Goal: Transaction & Acquisition: Purchase product/service

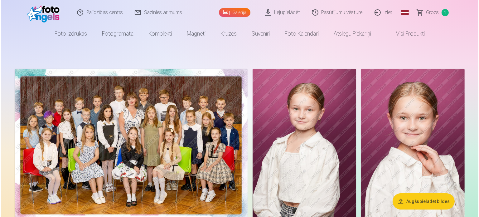
scroll to position [11, 0]
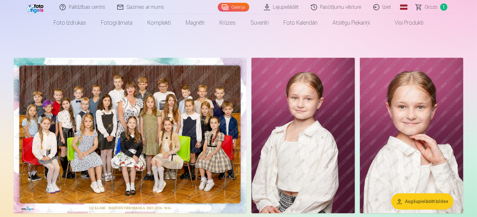
click at [247, 90] on img at bounding box center [130, 135] width 233 height 155
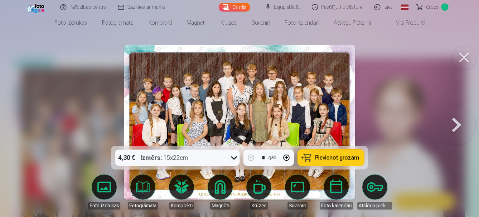
click at [233, 161] on icon at bounding box center [234, 157] width 10 height 10
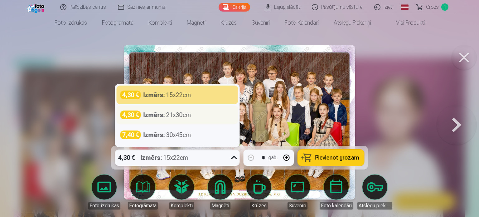
click at [179, 119] on div "Izmērs : 21x30cm" at bounding box center [167, 114] width 48 height 9
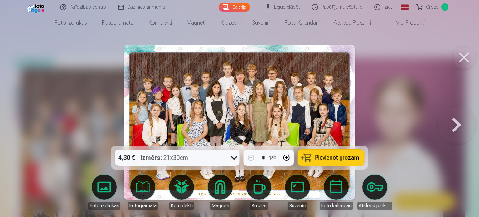
click at [306, 160] on button "Pievienot grozam" at bounding box center [331, 157] width 66 height 16
click at [430, 6] on span "Grozs" at bounding box center [432, 6] width 13 height 7
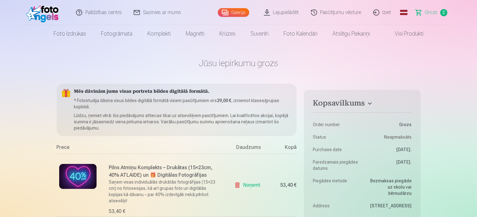
click at [252, 187] on link "Noņemt" at bounding box center [248, 185] width 28 height 12
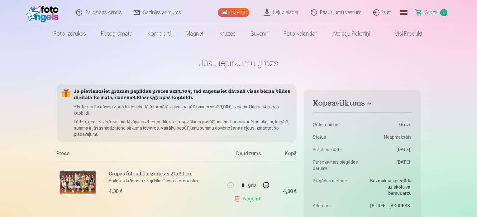
click at [238, 10] on link "Galerija" at bounding box center [233, 12] width 31 height 9
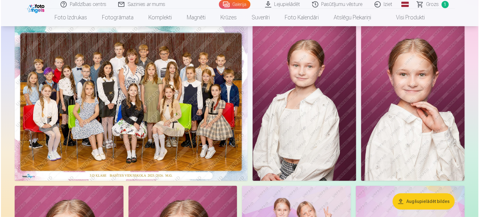
scroll to position [38, 0]
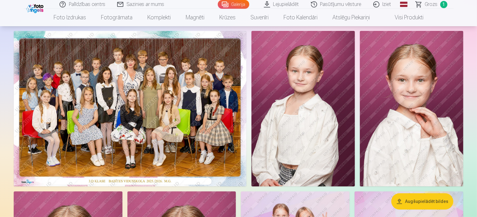
drag, startPoint x: 428, startPoint y: 79, endPoint x: 394, endPoint y: 46, distance: 48.0
click at [355, 46] on img at bounding box center [302, 108] width 103 height 155
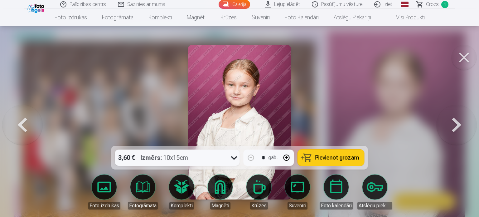
click at [324, 157] on span "Pievienot grozam" at bounding box center [337, 158] width 44 height 6
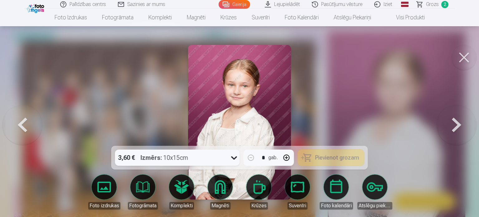
click at [453, 122] on button at bounding box center [456, 122] width 40 height 35
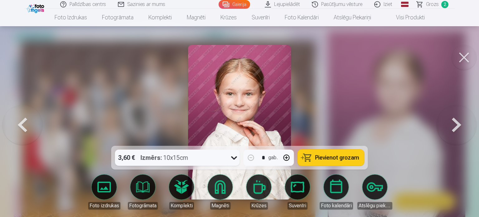
click at [452, 124] on button at bounding box center [456, 122] width 40 height 35
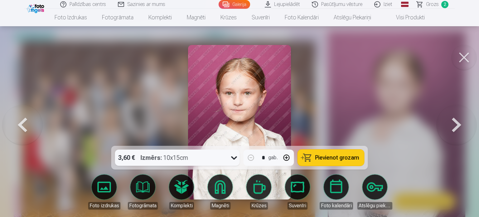
click at [452, 124] on button at bounding box center [456, 122] width 40 height 35
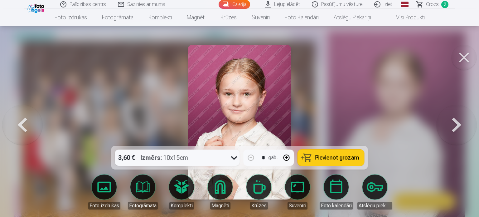
click at [452, 124] on button at bounding box center [456, 122] width 40 height 35
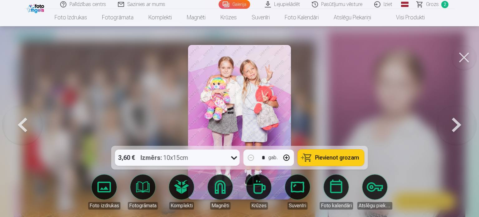
click at [30, 123] on button at bounding box center [22, 122] width 40 height 35
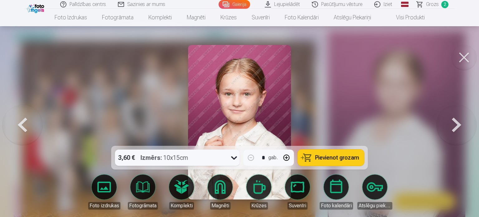
click at [327, 159] on span "Pievienot grozam" at bounding box center [337, 158] width 44 height 6
click at [460, 128] on button at bounding box center [456, 122] width 40 height 35
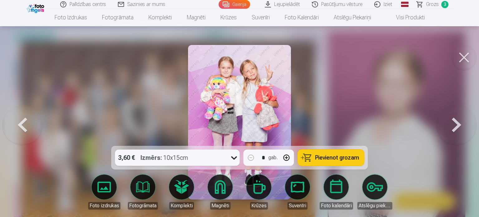
click at [329, 157] on span "Pievienot grozam" at bounding box center [337, 158] width 44 height 6
click at [456, 126] on button at bounding box center [456, 122] width 40 height 35
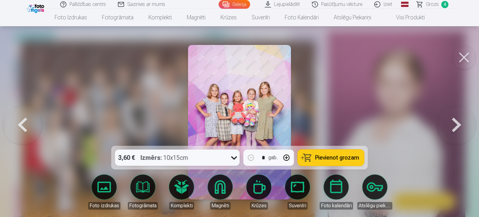
click at [353, 156] on span "Pievienot grozam" at bounding box center [337, 158] width 44 height 6
click at [454, 134] on button at bounding box center [456, 122] width 40 height 35
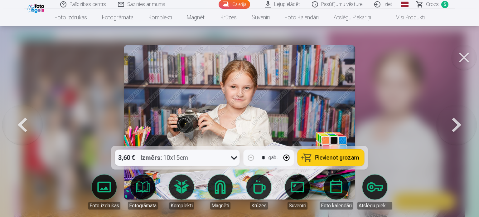
click at [342, 162] on button "Pievienot grozam" at bounding box center [331, 157] width 66 height 16
click at [454, 125] on button at bounding box center [456, 122] width 40 height 35
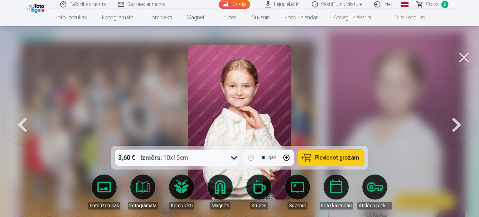
click at [323, 156] on span "Pievienot grozam" at bounding box center [337, 158] width 44 height 6
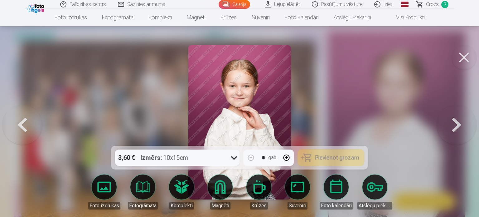
click at [455, 128] on button at bounding box center [456, 122] width 40 height 35
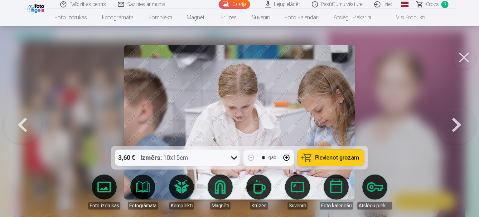
click at [357, 156] on span "Pievienot grozam" at bounding box center [337, 158] width 44 height 6
click at [446, 132] on button at bounding box center [456, 122] width 40 height 35
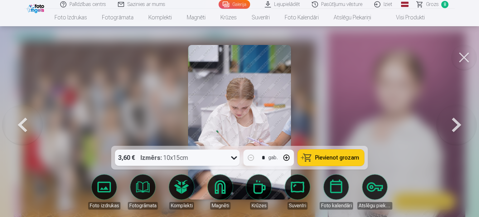
click at [450, 127] on button at bounding box center [456, 122] width 40 height 35
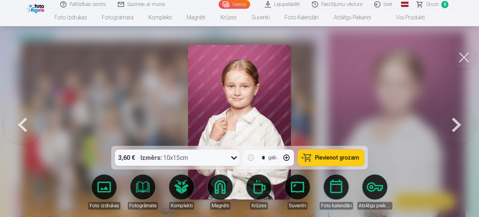
click at [350, 156] on span "Pievienot grozam" at bounding box center [337, 158] width 44 height 6
click at [451, 121] on button at bounding box center [456, 122] width 40 height 35
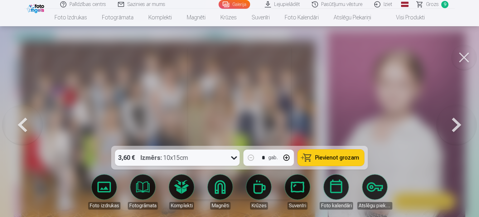
click at [451, 121] on button at bounding box center [456, 122] width 40 height 35
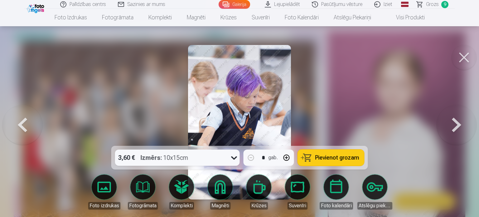
click at [451, 121] on button at bounding box center [456, 122] width 40 height 35
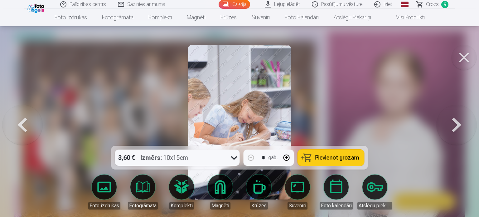
click at [451, 121] on button at bounding box center [456, 122] width 40 height 35
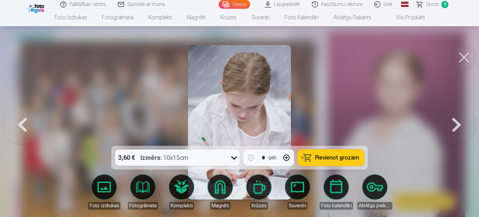
click at [451, 121] on button at bounding box center [456, 122] width 40 height 35
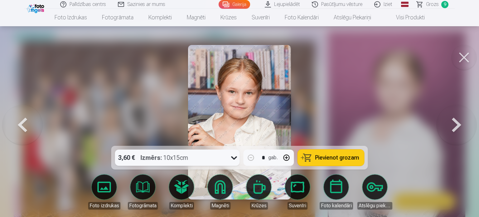
click at [458, 130] on button at bounding box center [456, 122] width 40 height 35
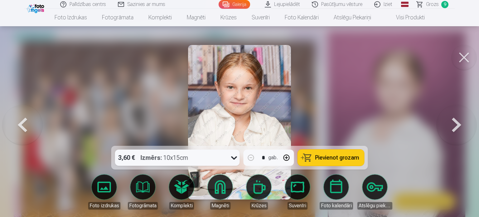
click at [347, 160] on span "Pievienot grozam" at bounding box center [337, 158] width 44 height 6
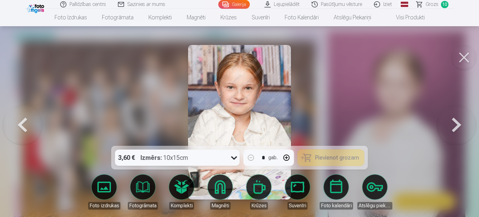
click at [456, 126] on button at bounding box center [456, 122] width 40 height 35
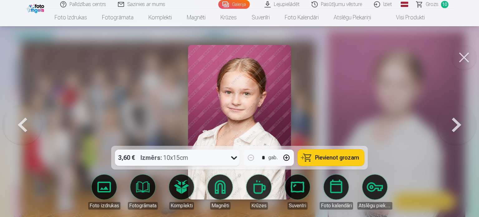
click at [347, 157] on span "Pievienot grozam" at bounding box center [337, 158] width 44 height 6
click at [459, 124] on button at bounding box center [456, 122] width 40 height 35
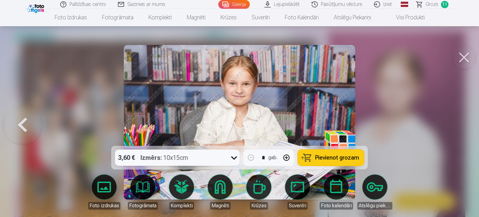
click at [349, 156] on span "Pievienot grozam" at bounding box center [337, 158] width 44 height 6
click at [15, 132] on button at bounding box center [22, 122] width 40 height 35
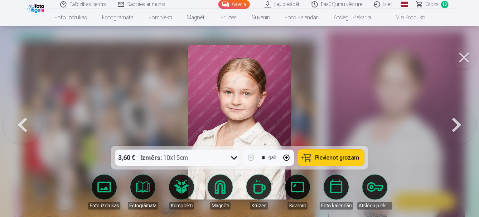
click at [15, 132] on button at bounding box center [22, 122] width 40 height 35
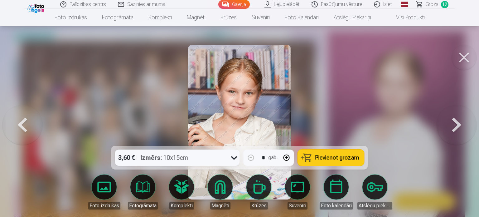
click at [15, 132] on button at bounding box center [22, 122] width 40 height 35
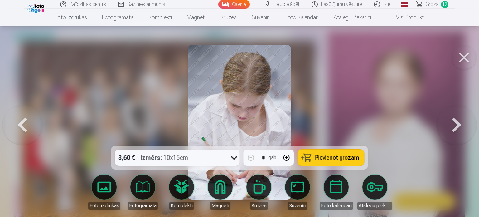
click at [15, 132] on button at bounding box center [22, 122] width 40 height 35
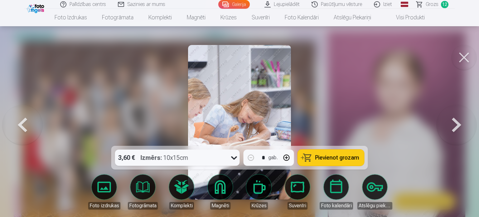
click at [15, 132] on button at bounding box center [22, 122] width 40 height 35
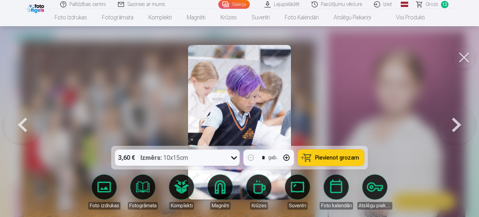
click at [15, 132] on button at bounding box center [22, 122] width 40 height 35
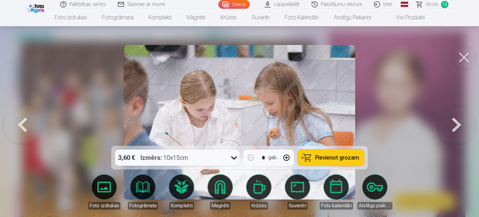
click at [319, 162] on button "Pievienot grozam" at bounding box center [331, 157] width 66 height 16
click at [423, 6] on link "Grozs 13" at bounding box center [432, 4] width 44 height 9
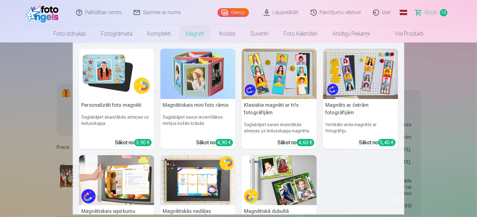
click at [193, 68] on img at bounding box center [197, 74] width 75 height 50
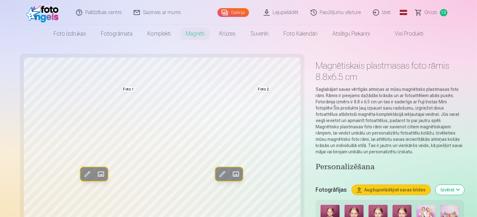
click at [82, 177] on span at bounding box center [87, 174] width 10 height 10
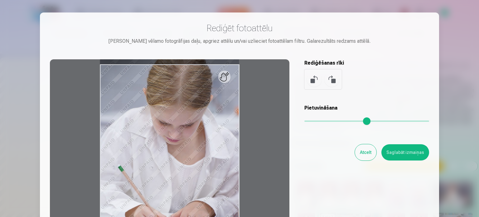
click at [113, 12] on div at bounding box center [239, 108] width 479 height 217
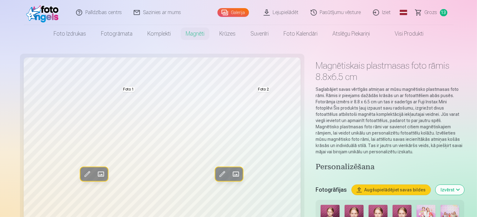
click at [96, 171] on span at bounding box center [101, 174] width 10 height 10
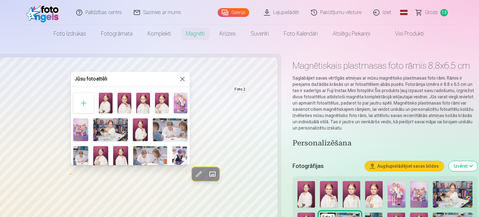
click at [117, 119] on img at bounding box center [110, 129] width 34 height 23
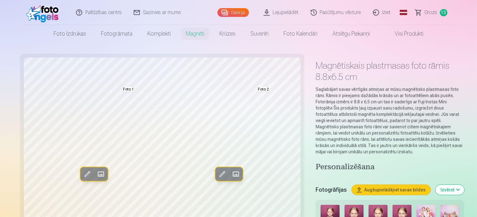
click at [96, 179] on span at bounding box center [101, 174] width 10 height 10
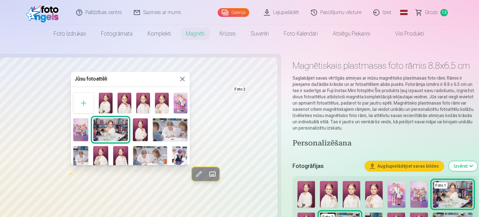
click at [180, 103] on img at bounding box center [181, 103] width 14 height 21
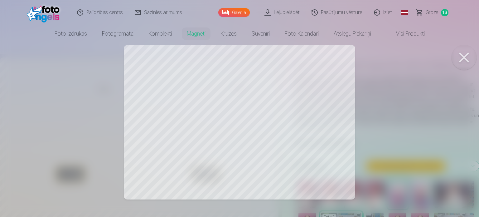
click at [275, 126] on div at bounding box center [239, 108] width 479 height 217
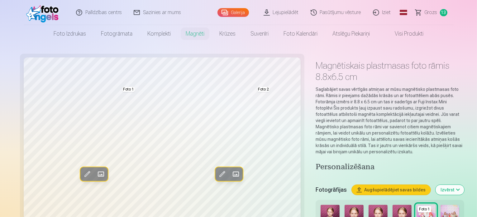
click at [229, 174] on button "Aizstāt" at bounding box center [236, 174] width 14 height 14
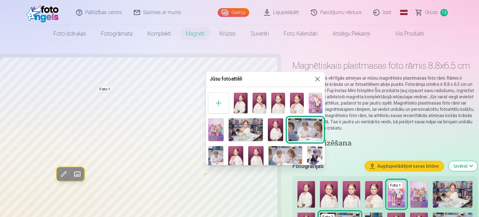
click at [214, 127] on img at bounding box center [215, 129] width 15 height 23
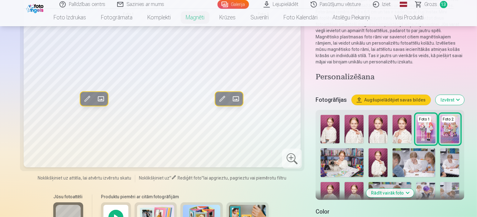
scroll to position [87, 0]
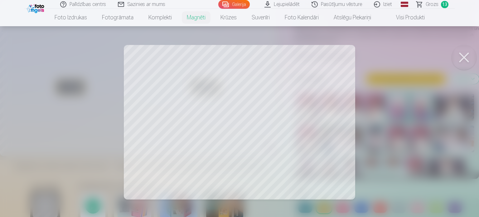
click at [142, 89] on div at bounding box center [239, 108] width 479 height 217
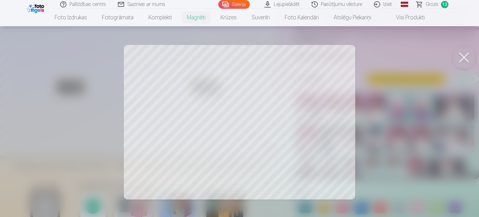
click at [238, 159] on div at bounding box center [239, 108] width 479 height 217
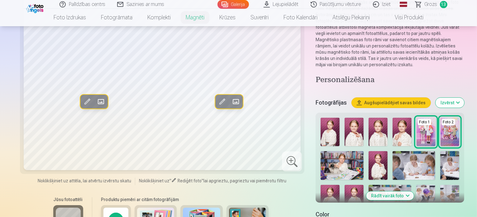
click at [441, 7] on span "13" at bounding box center [443, 4] width 7 height 7
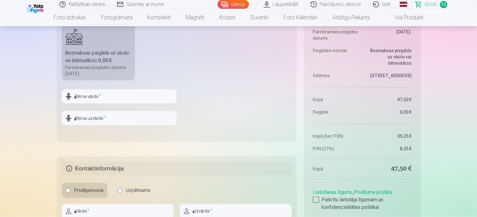
scroll to position [994, 0]
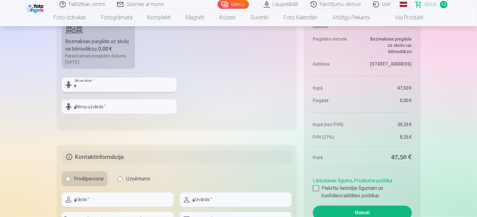
click at [103, 78] on input "text" at bounding box center [119, 85] width 115 height 14
type input "*"
type input "*******"
click at [104, 105] on input "text" at bounding box center [119, 106] width 115 height 14
type input "********"
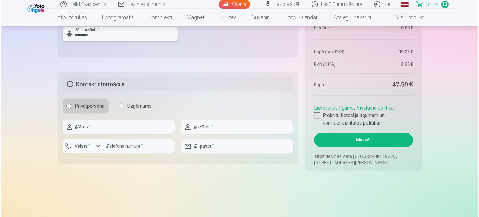
scroll to position [1104, 0]
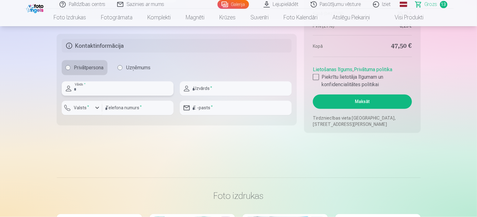
click at [114, 91] on input "text" at bounding box center [118, 88] width 112 height 14
type input "****"
click at [220, 83] on input "text" at bounding box center [236, 88] width 112 height 14
type input "********"
click at [219, 102] on input "email" at bounding box center [236, 108] width 112 height 14
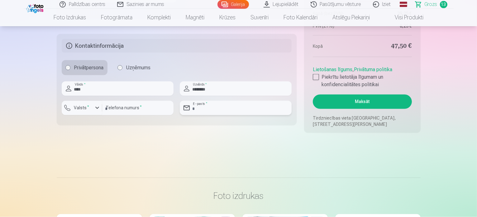
type input "**********"
click at [144, 109] on input "number" at bounding box center [137, 108] width 71 height 14
type input "********"
click at [319, 76] on label "Piekrītu lietotāja līgumam un konfidencialitātes politikai" at bounding box center [362, 80] width 99 height 15
click at [343, 101] on button "Maksāt" at bounding box center [362, 101] width 99 height 14
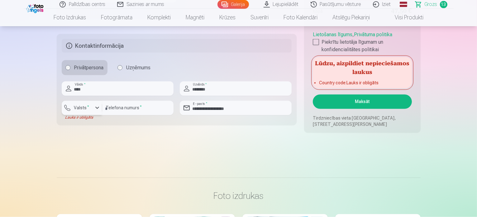
click at [86, 105] on label "Valsts *" at bounding box center [82, 108] width 20 height 6
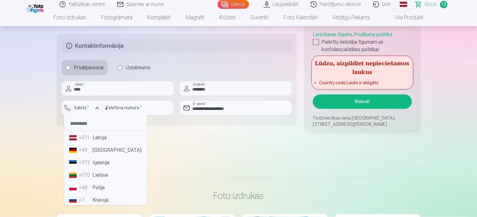
click at [99, 140] on li "+371 Latvija" at bounding box center [106, 138] width 78 height 12
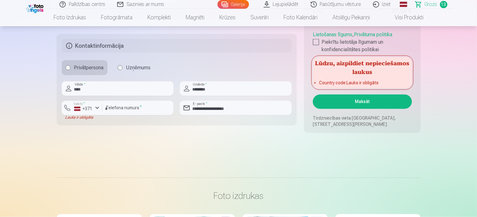
click at [363, 102] on button "Maksāt" at bounding box center [362, 101] width 99 height 14
